Goal: Find specific page/section

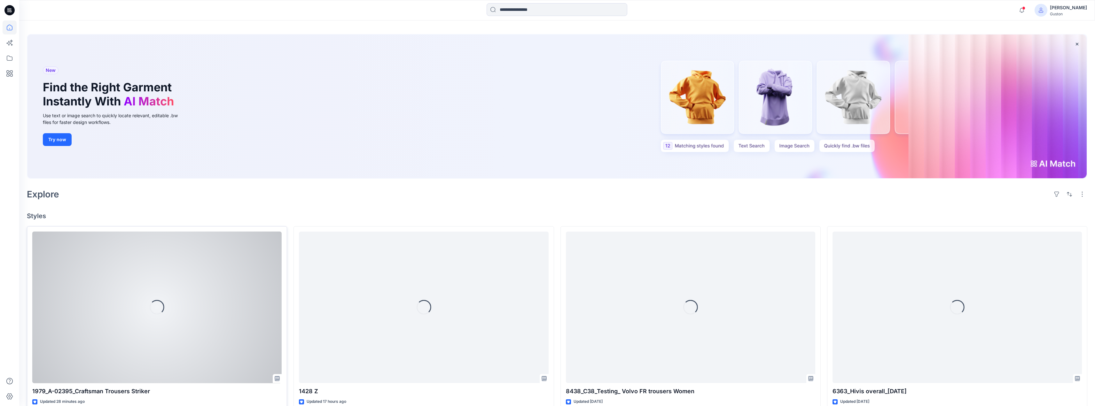
scroll to position [96, 0]
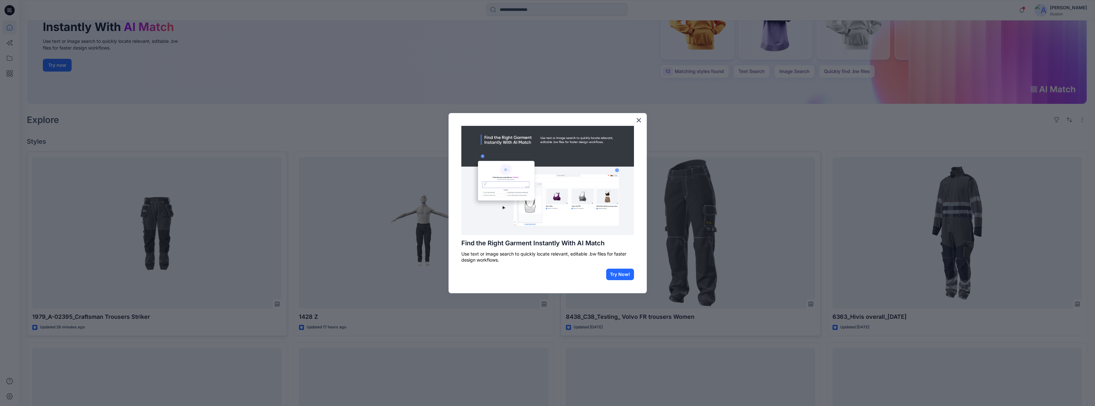
click at [624, 277] on button "Try Now!" at bounding box center [620, 275] width 28 height 12
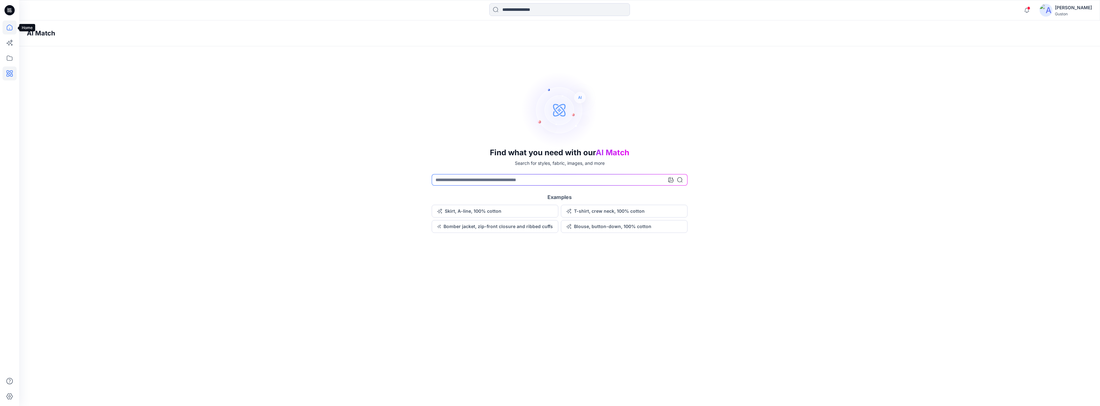
click at [13, 27] on icon at bounding box center [10, 27] width 14 height 14
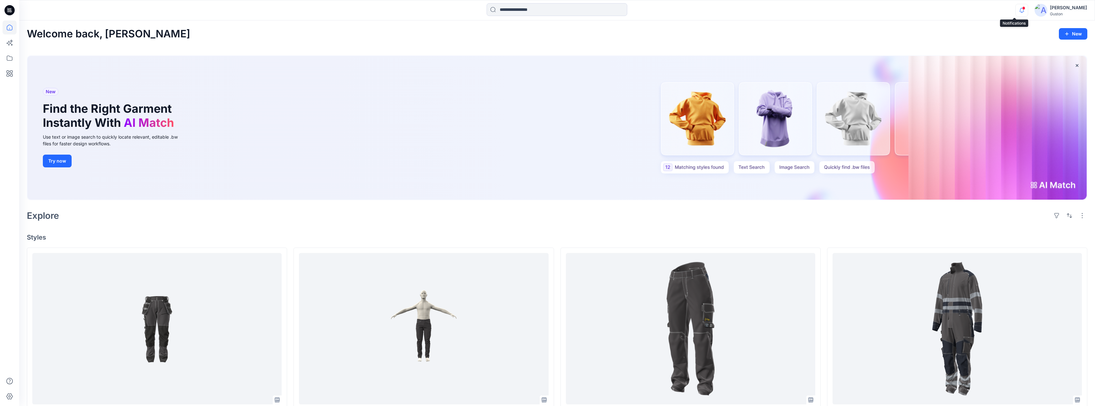
click at [1016, 12] on icon "button" at bounding box center [1022, 10] width 12 height 13
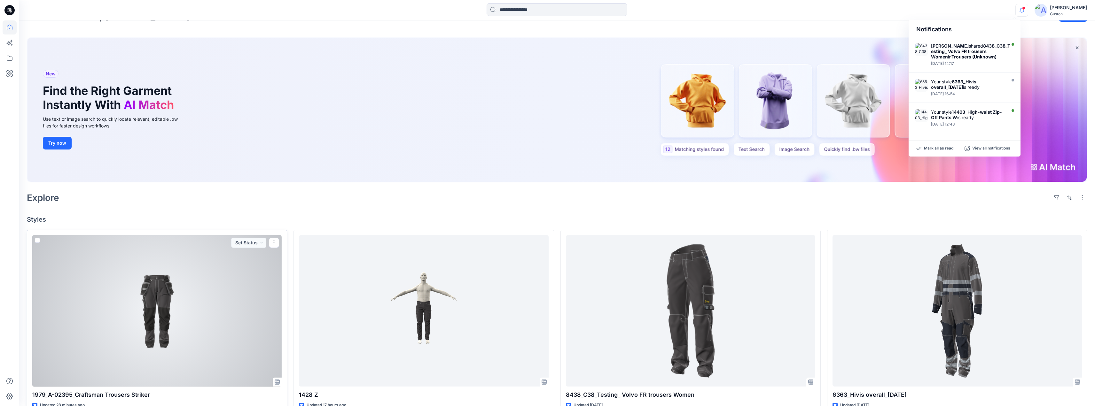
scroll to position [96, 0]
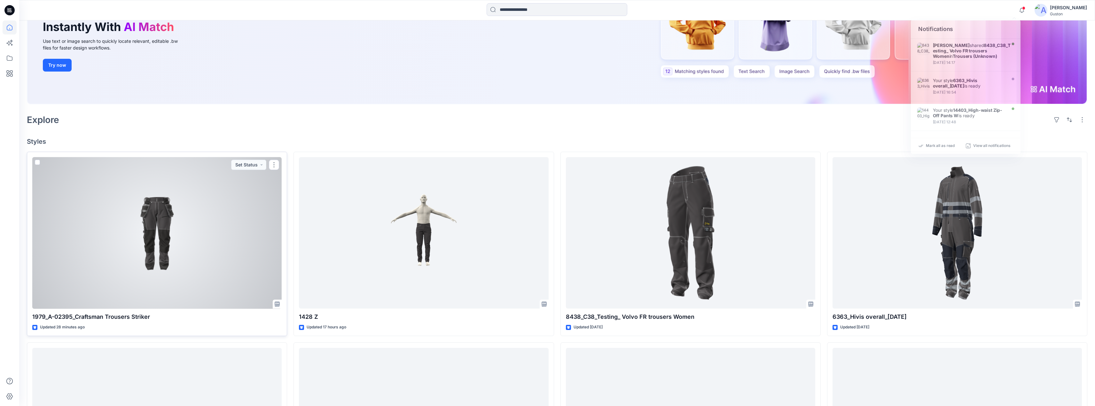
click at [222, 245] on div at bounding box center [156, 233] width 249 height 152
